Goal: Task Accomplishment & Management: Manage account settings

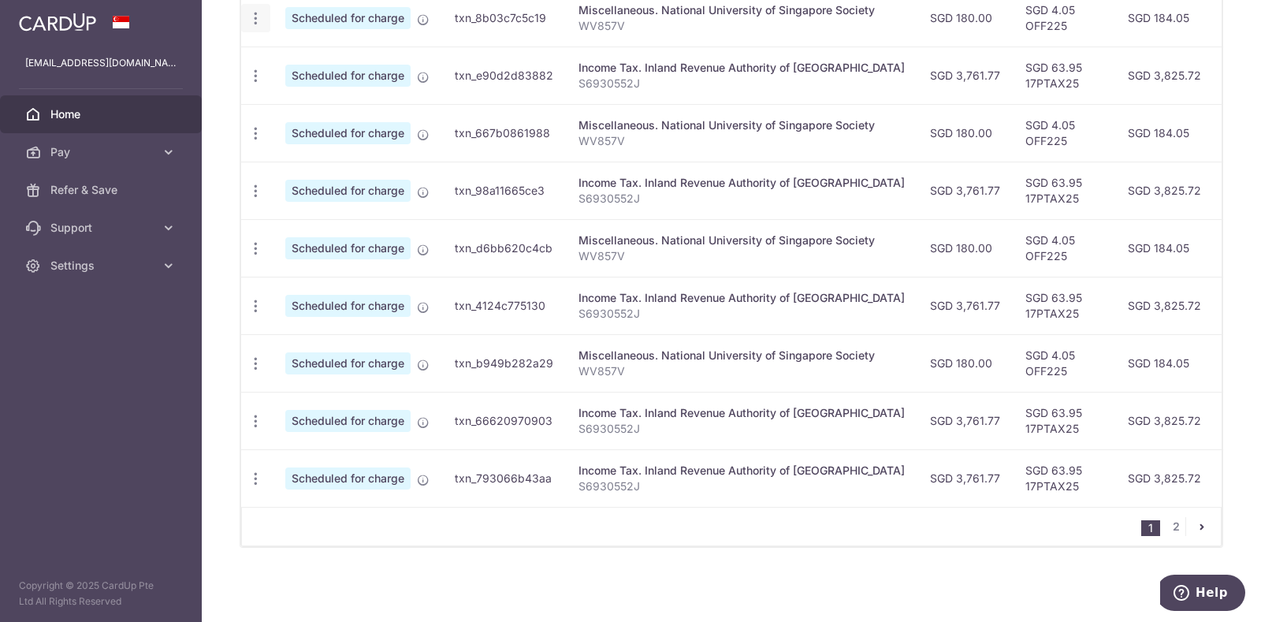
click at [255, 13] on icon "button" at bounding box center [255, 18] width 17 height 17
click at [343, 53] on span "Update payment" at bounding box center [339, 61] width 107 height 19
radio input "true"
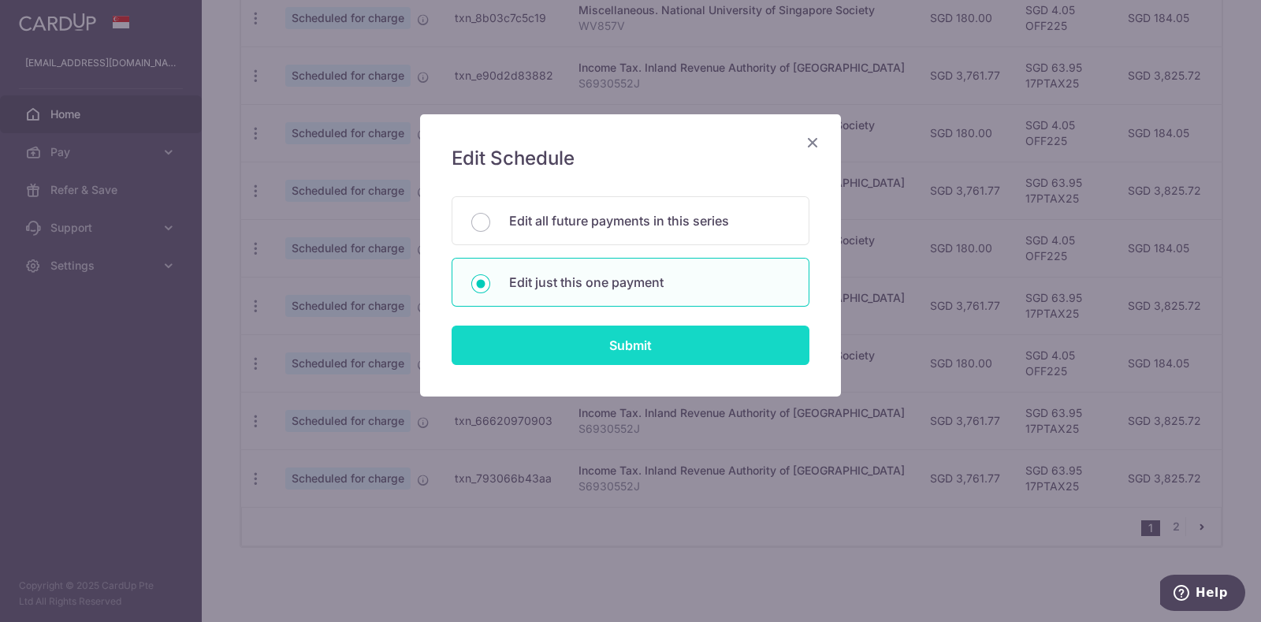
click at [608, 340] on input "Submit" at bounding box center [631, 344] width 358 height 39
radio input "true"
type input "180.00"
type input "26/09/2025"
type input "WV857V"
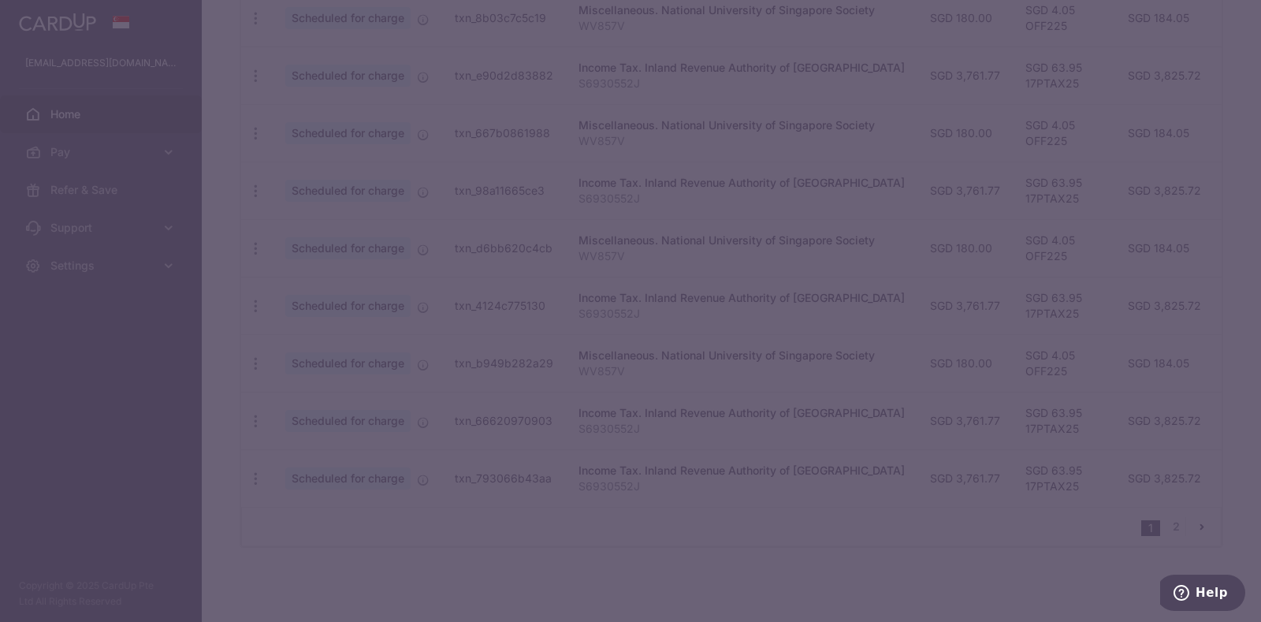
type input "OFF225"
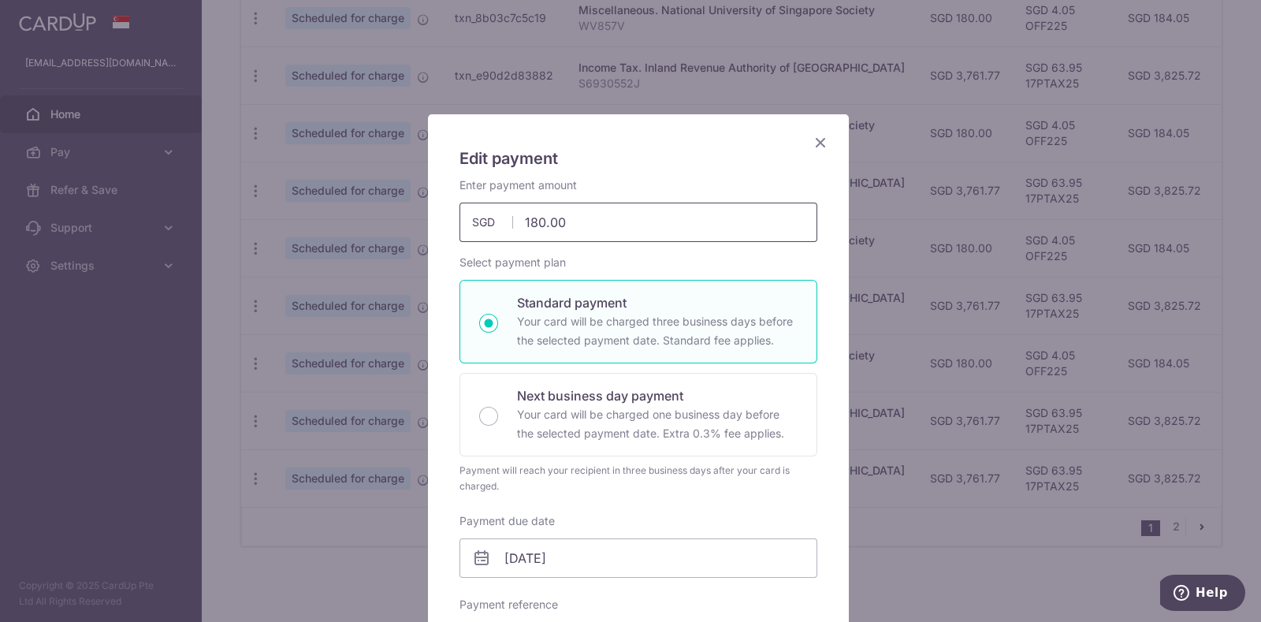
click at [578, 225] on input "180.00" at bounding box center [638, 222] width 358 height 39
type input "119.90"
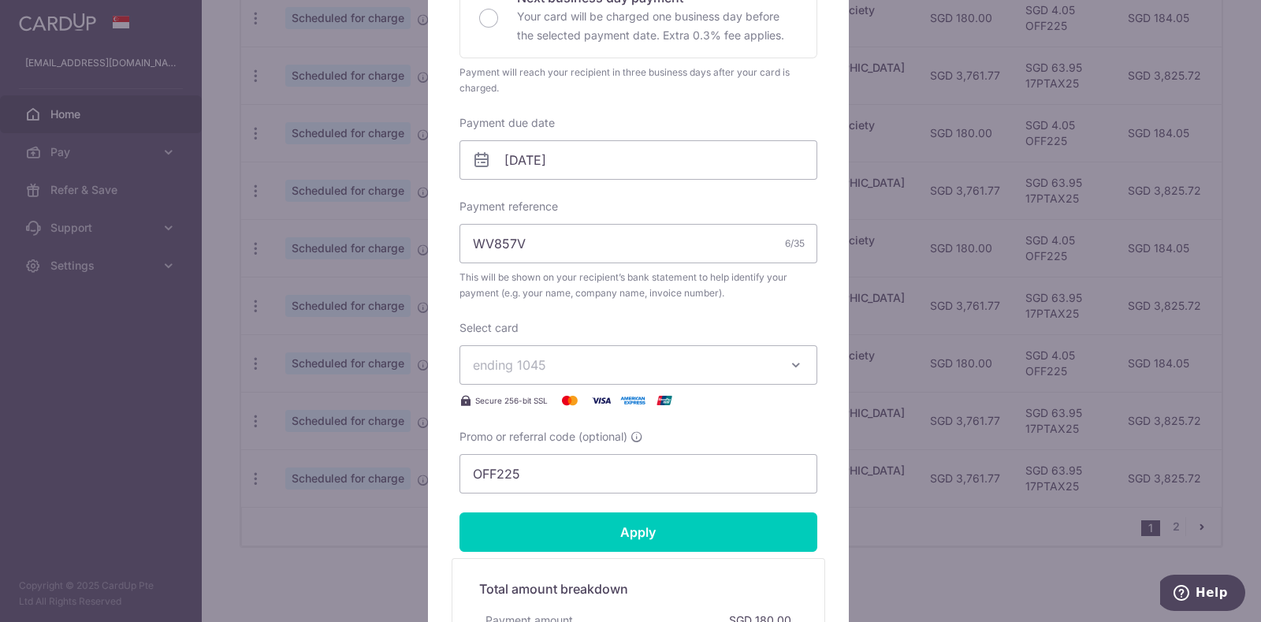
scroll to position [467, 0]
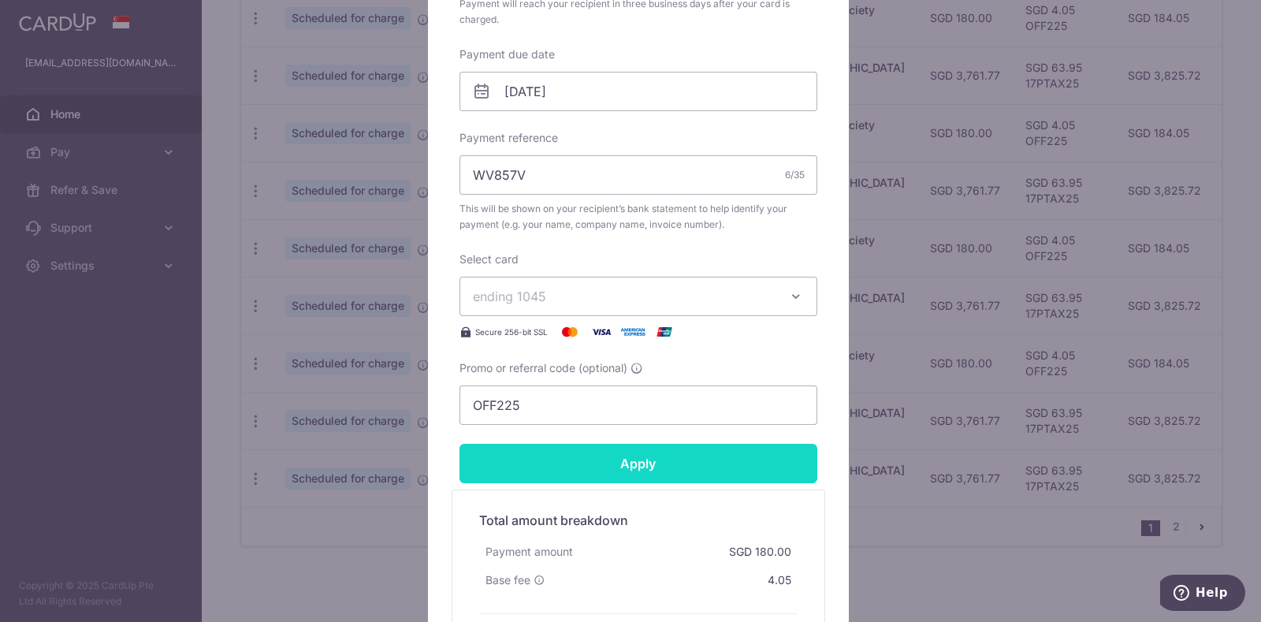
click at [618, 467] on input "Apply" at bounding box center [638, 463] width 358 height 39
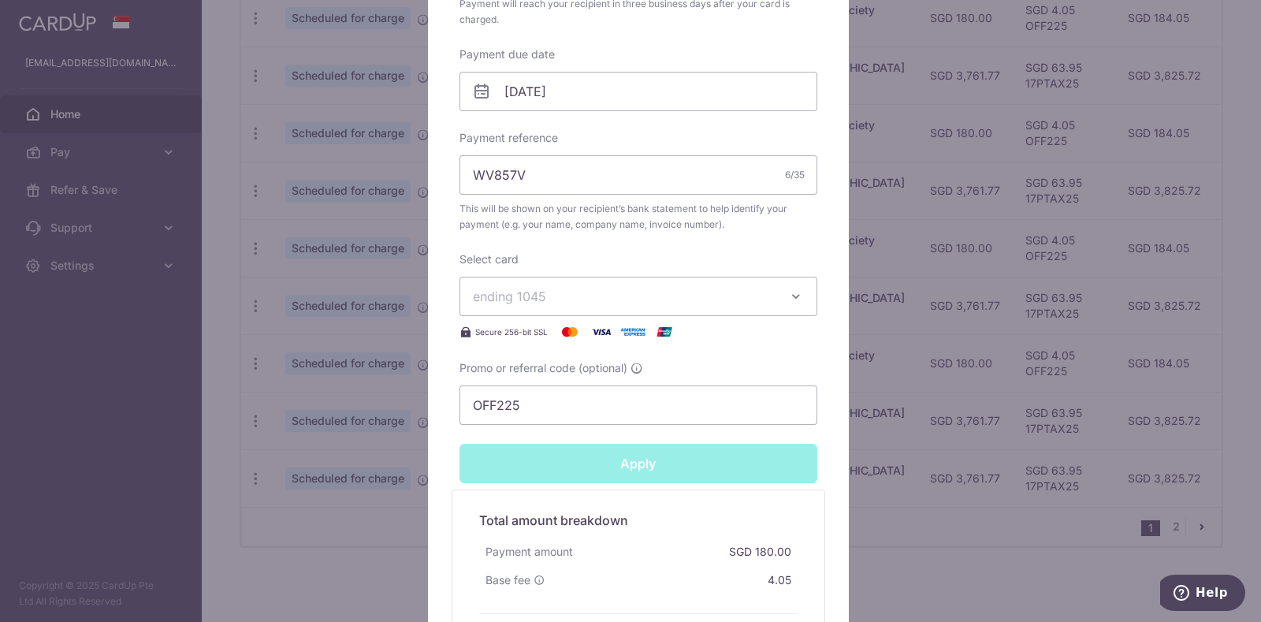
type input "Successfully Applied"
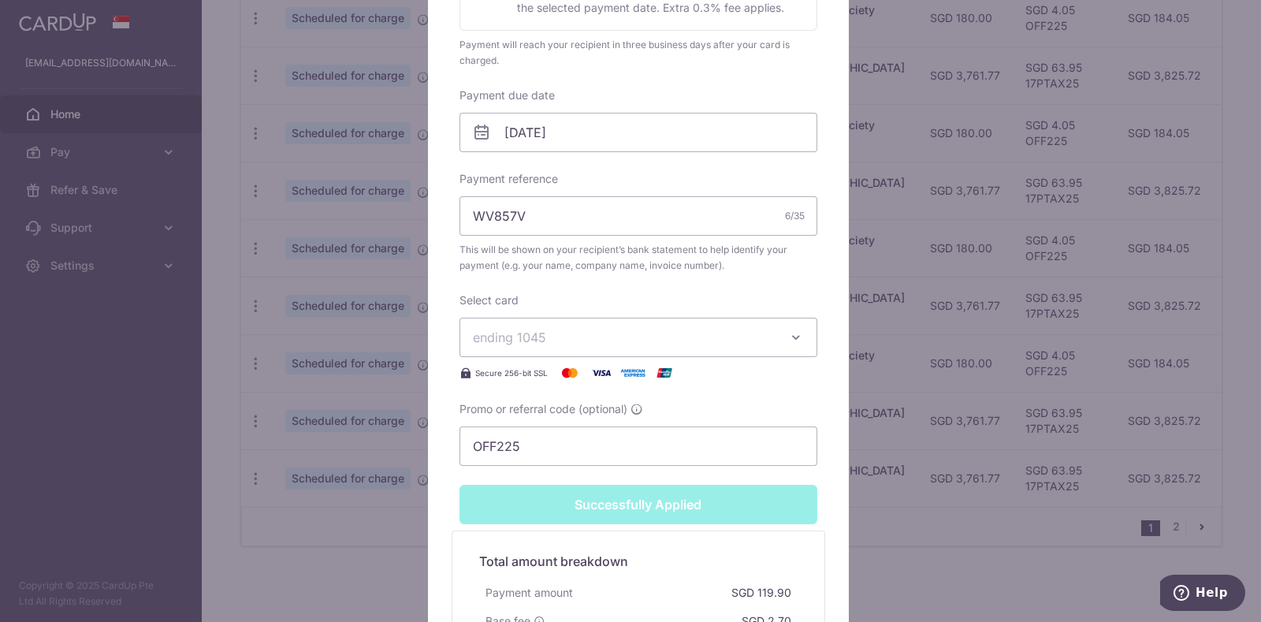
scroll to position [23, 0]
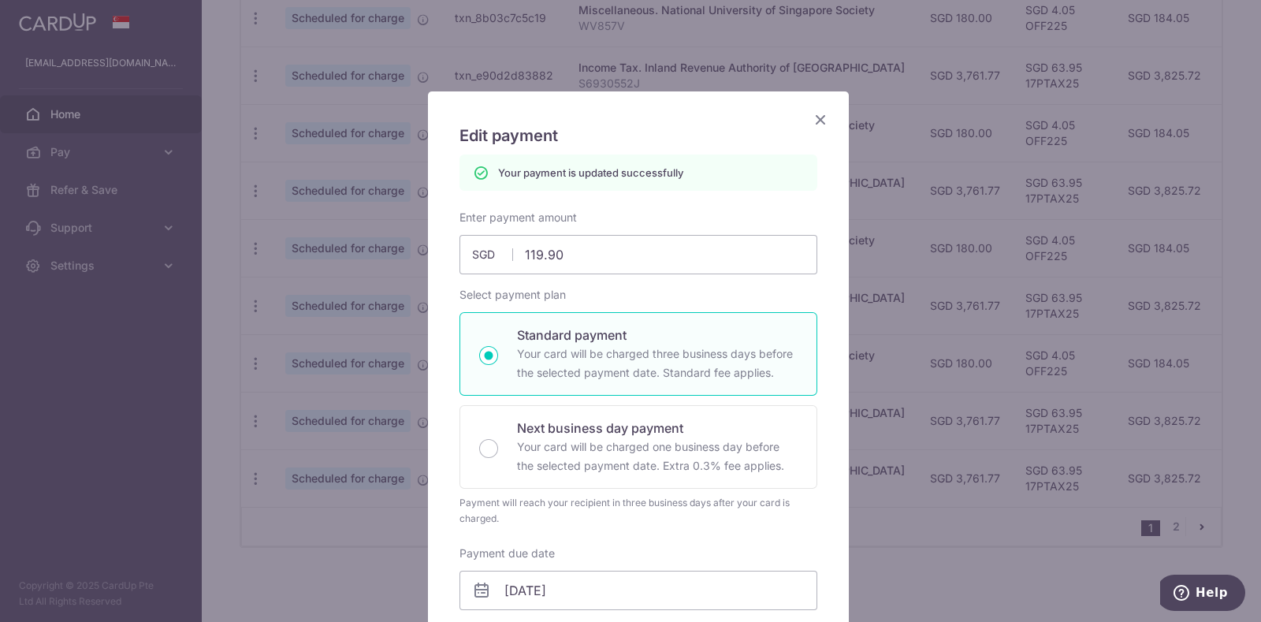
click at [812, 118] on icon "Close" at bounding box center [820, 120] width 19 height 20
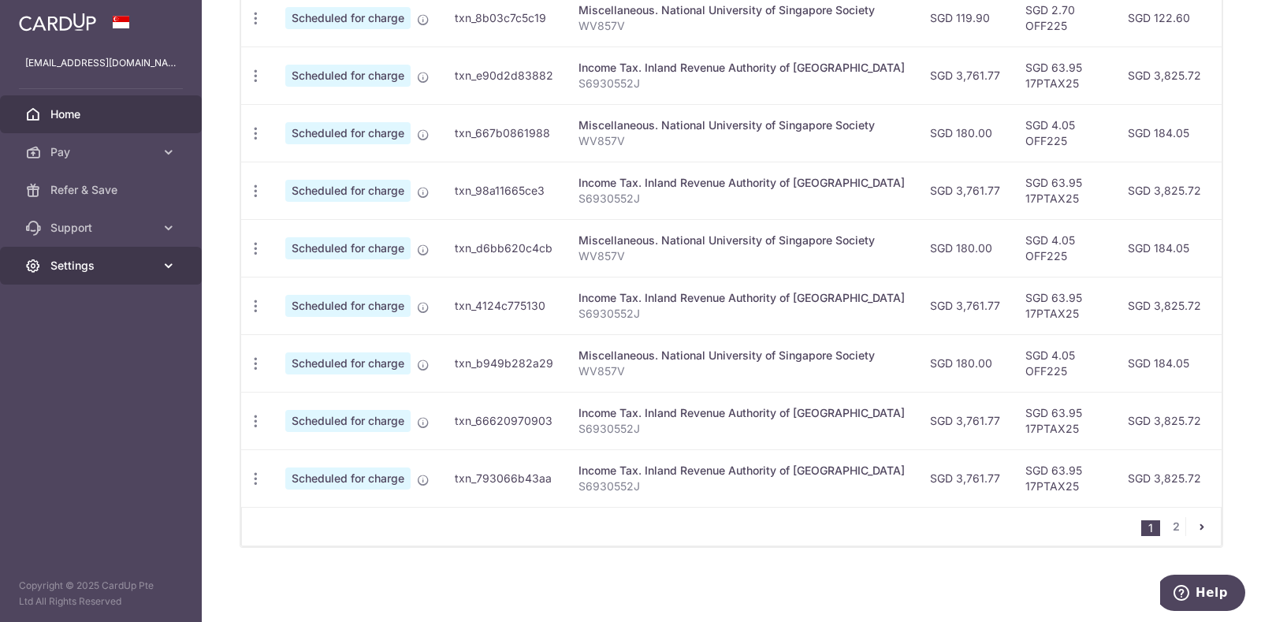
click at [162, 260] on icon at bounding box center [169, 266] width 16 height 16
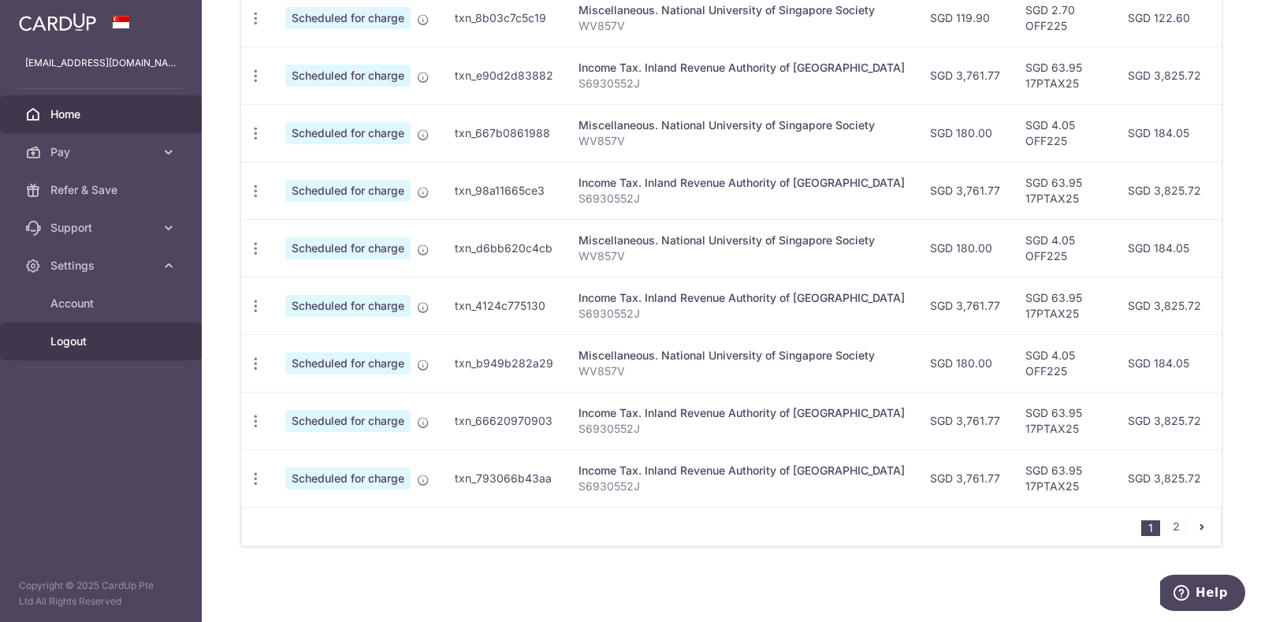
click at [76, 336] on span "Logout" at bounding box center [102, 341] width 104 height 16
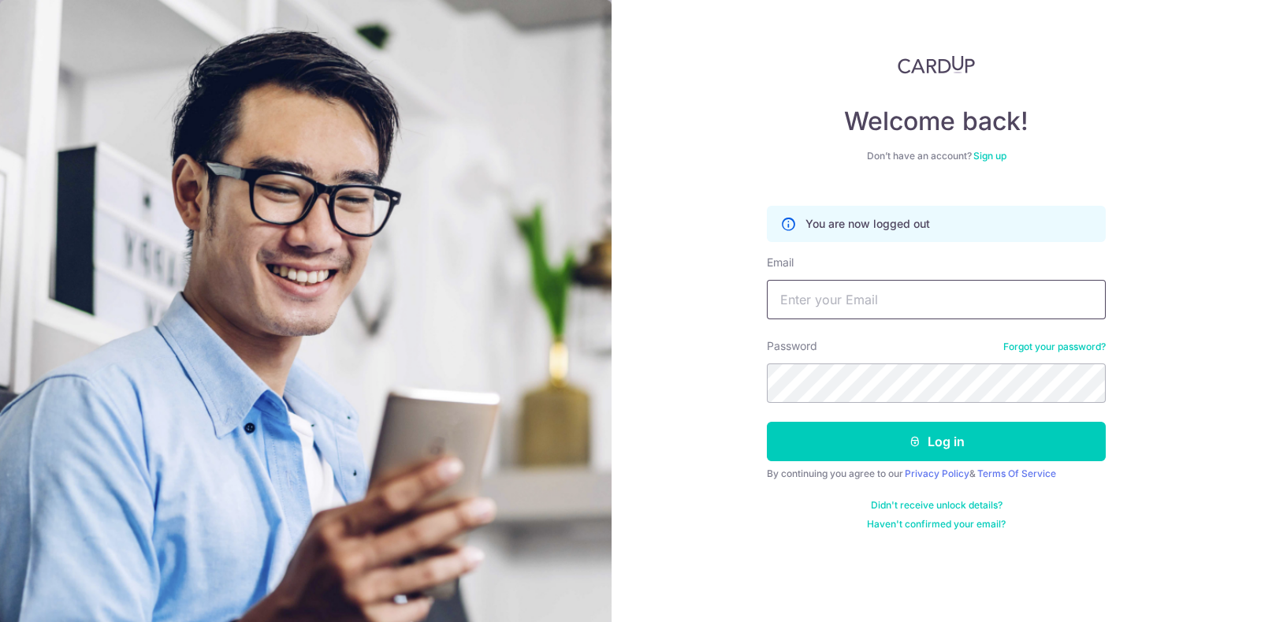
click at [801, 310] on input "Email" at bounding box center [936, 299] width 339 height 39
type input "[EMAIL_ADDRESS][DOMAIN_NAME]"
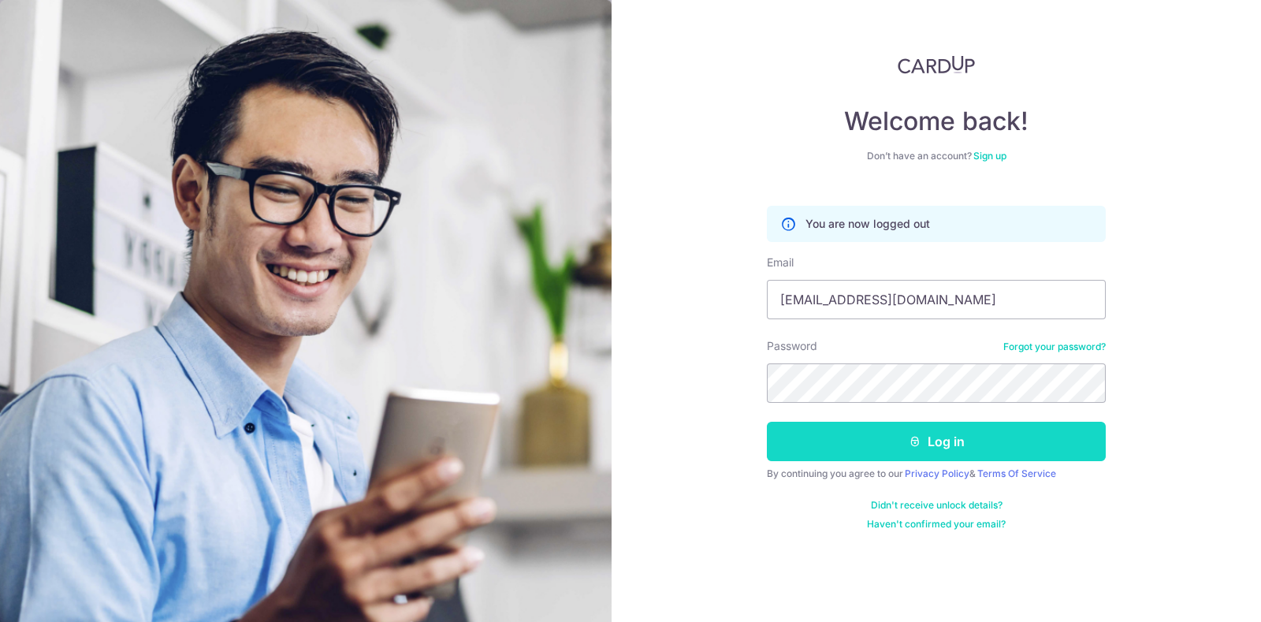
click at [834, 435] on button "Log in" at bounding box center [936, 441] width 339 height 39
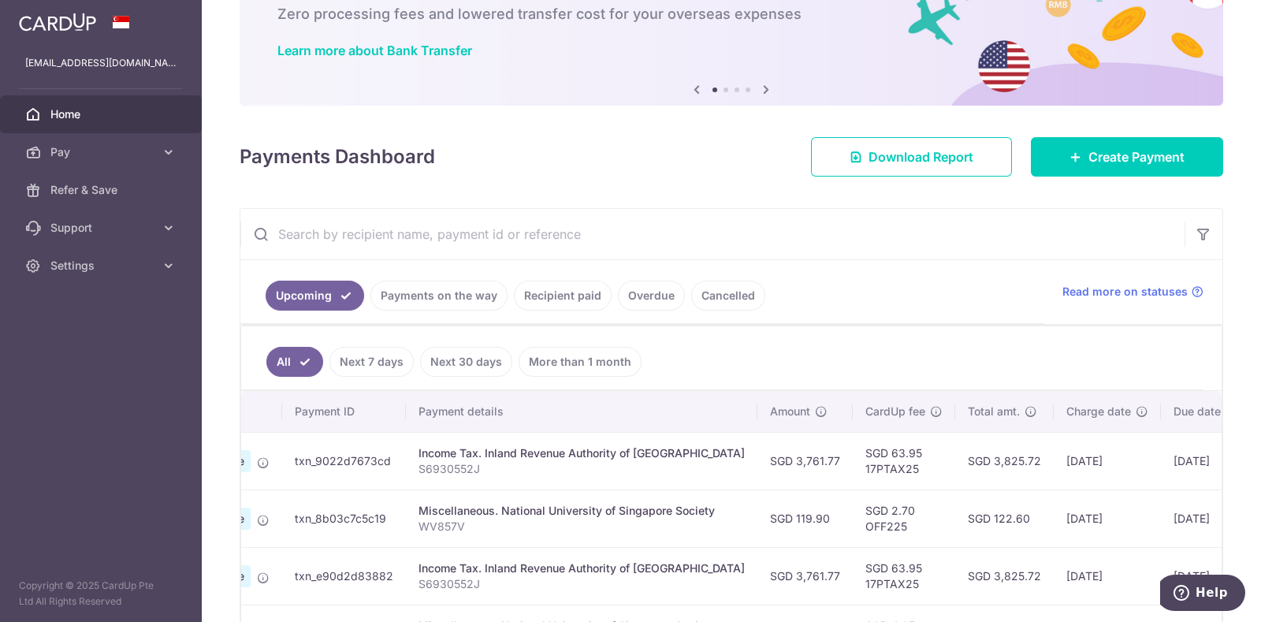
scroll to position [90, 0]
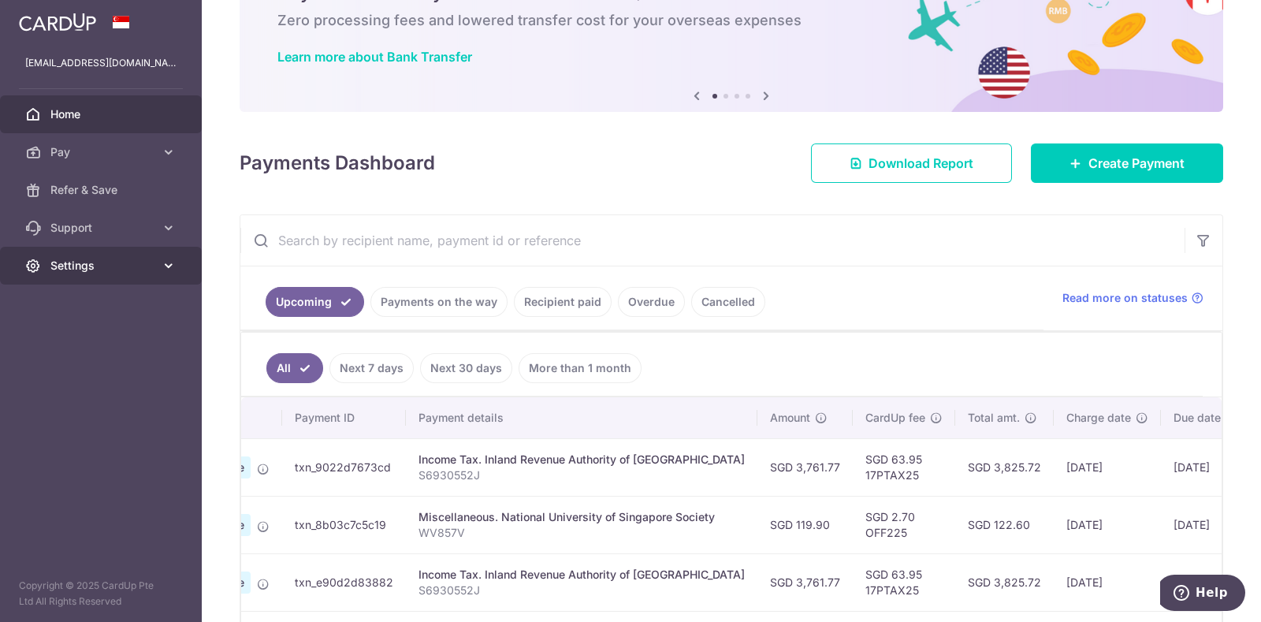
click at [166, 262] on icon at bounding box center [169, 266] width 16 height 16
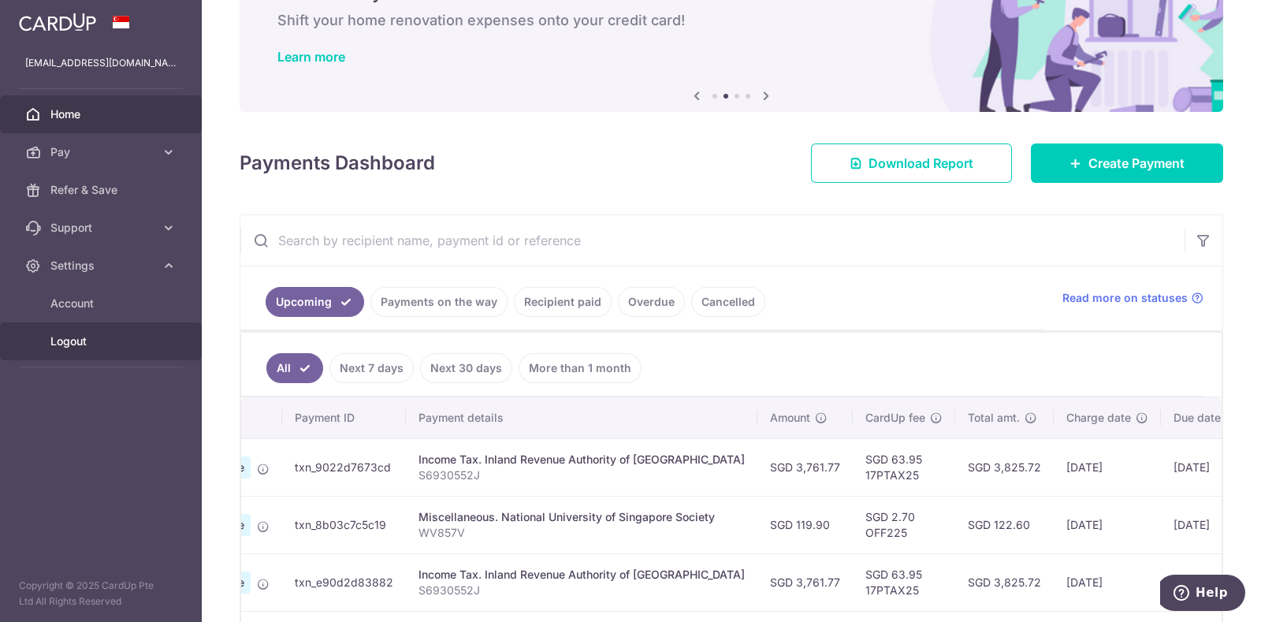
click at [85, 343] on span "Logout" at bounding box center [102, 341] width 104 height 16
